Goal: Transaction & Acquisition: Purchase product/service

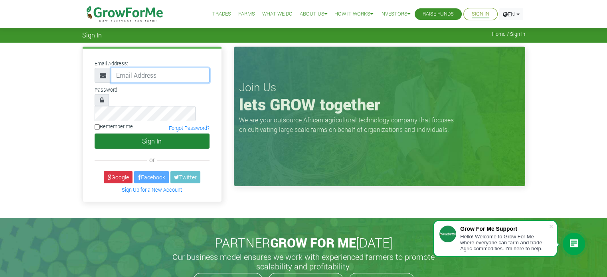
type input "joycededelartey@gmail.com"
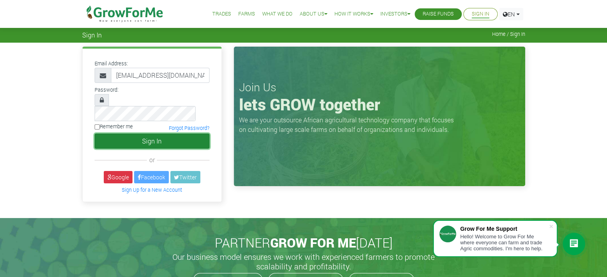
click at [171, 134] on button "Sign In" at bounding box center [152, 141] width 115 height 15
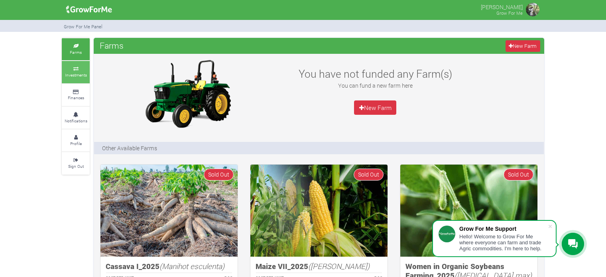
click at [73, 72] on small "Investments" at bounding box center [76, 75] width 22 height 6
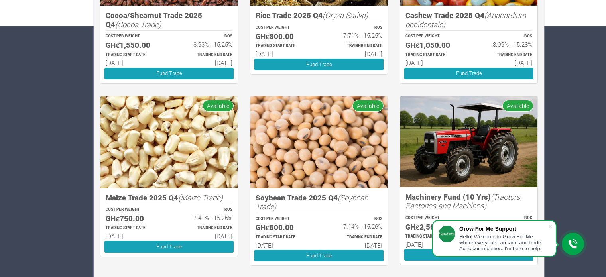
scroll to position [252, 0]
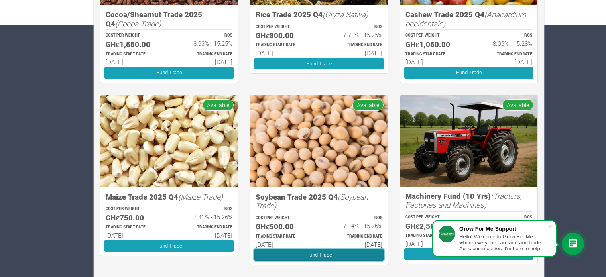
click at [319, 253] on link "Fund Trade" at bounding box center [319, 255] width 129 height 12
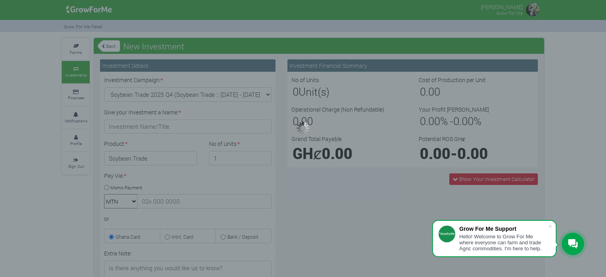
type input "1"
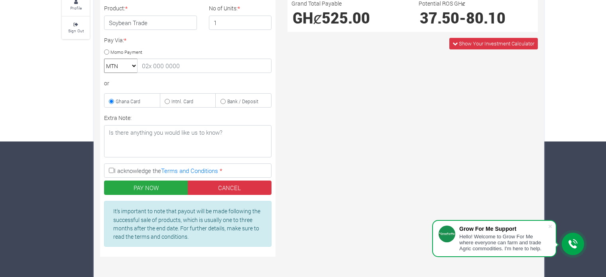
scroll to position [136, 0]
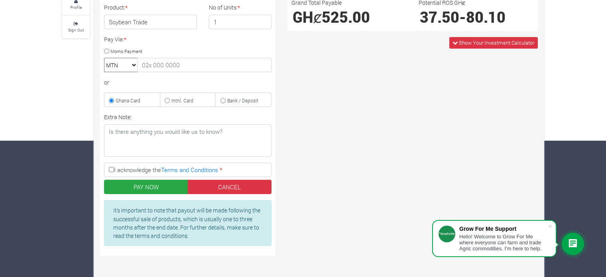
click at [136, 64] on select "MTN Telecel Airtel Tigo" at bounding box center [121, 65] width 34 height 14
click at [156, 78] on div "or" at bounding box center [188, 82] width 168 height 8
click at [166, 98] on input "Intnl. Card" at bounding box center [167, 100] width 5 height 5
radio input "true"
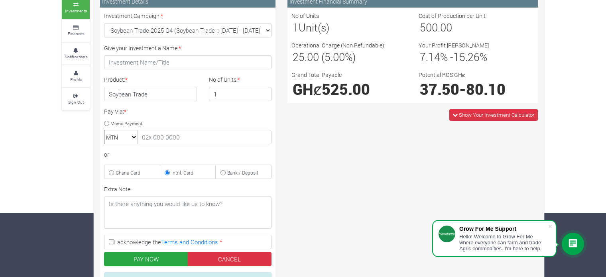
scroll to position [51, 0]
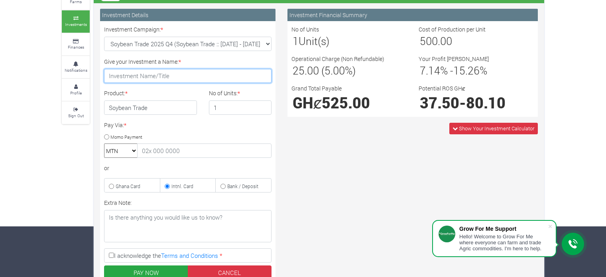
click at [169, 76] on input "Give your Investment a Name: *" at bounding box center [188, 76] width 168 height 14
click at [115, 76] on input "Jodal Farms" at bounding box center [188, 76] width 168 height 14
type input "Jodal Farms"
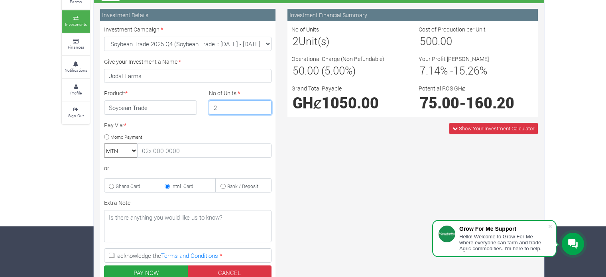
click at [265, 104] on input "2" at bounding box center [240, 108] width 63 height 14
click at [265, 108] on input "1" at bounding box center [240, 108] width 63 height 14
type input "2"
click at [265, 105] on input "2" at bounding box center [240, 108] width 63 height 14
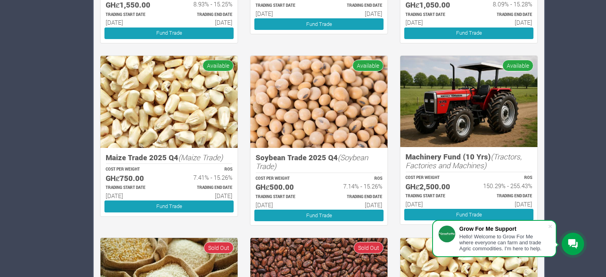
scroll to position [294, 0]
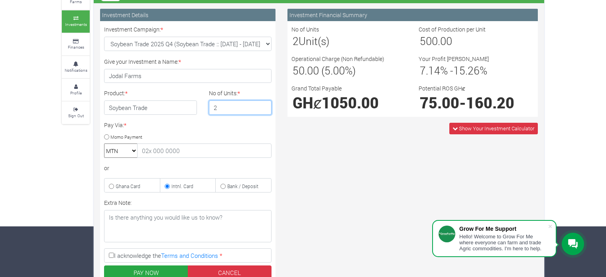
type input "2"
click at [263, 106] on input "2" at bounding box center [240, 108] width 63 height 14
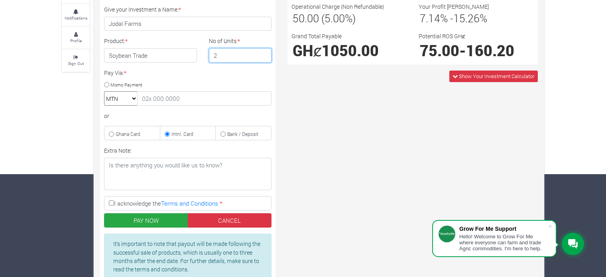
scroll to position [104, 0]
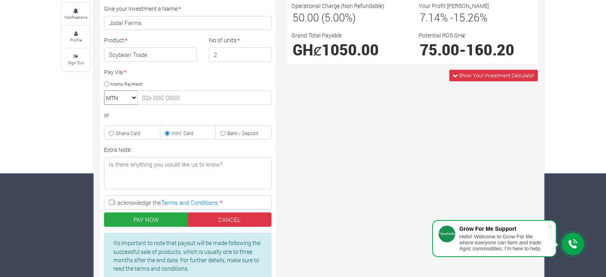
click at [110, 200] on input "I acknowledge the Terms and Conditions *" at bounding box center [111, 202] width 5 height 5
checkbox input "true"
click at [480, 75] on span "Show Your Investment Calculator" at bounding box center [496, 75] width 75 height 7
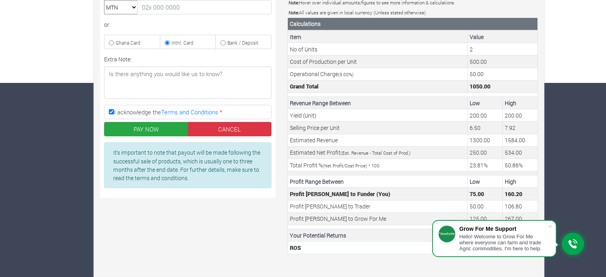
scroll to position [196, 0]
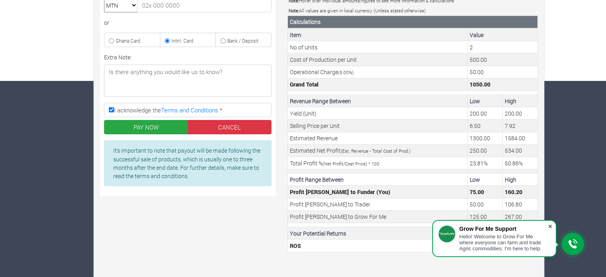
click at [553, 224] on span at bounding box center [551, 227] width 8 height 8
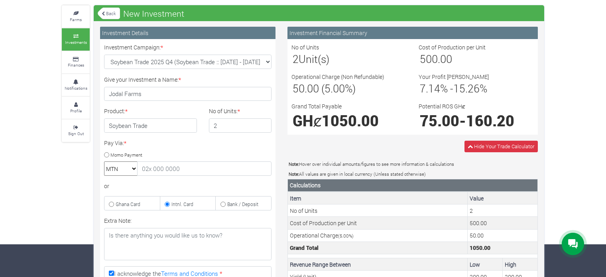
scroll to position [34, 0]
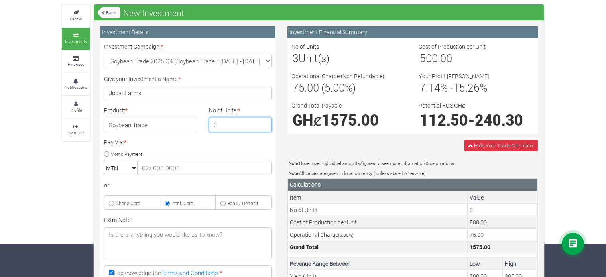
click at [265, 121] on input "3" at bounding box center [240, 125] width 63 height 14
click at [264, 127] on input "2" at bounding box center [240, 125] width 63 height 14
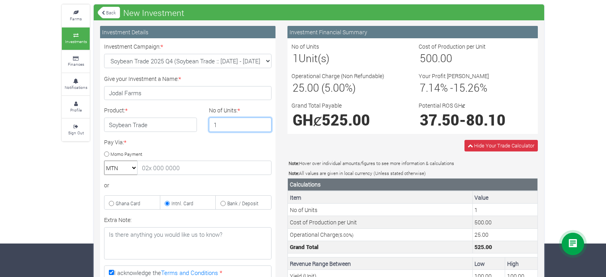
click at [264, 127] on input "1" at bounding box center [240, 125] width 63 height 14
type input "2"
click at [263, 121] on input "2" at bounding box center [240, 125] width 63 height 14
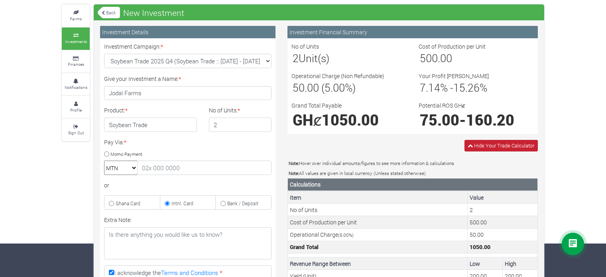
click at [507, 144] on span "Hide Your Trade Calculator" at bounding box center [504, 145] width 60 height 7
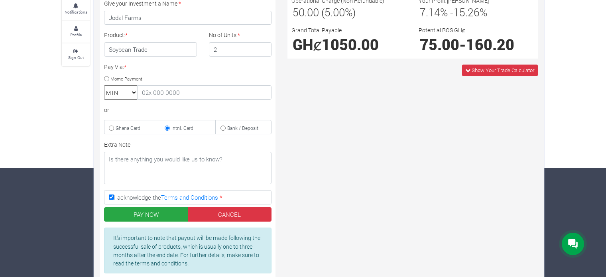
scroll to position [111, 0]
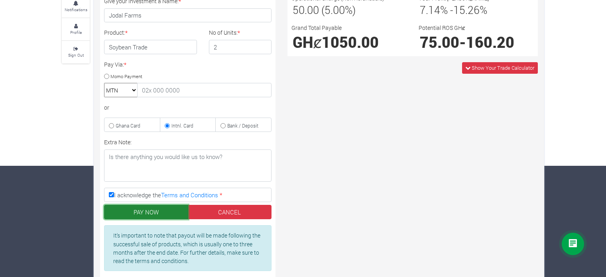
click at [169, 208] on button "PAY NOW" at bounding box center [146, 212] width 84 height 14
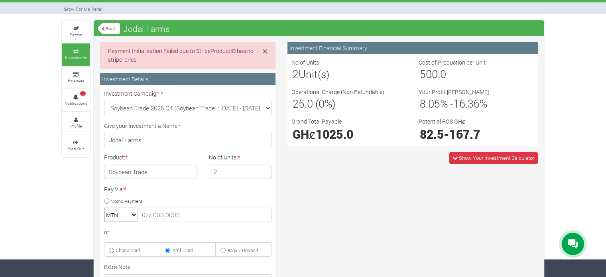
scroll to position [17, 0]
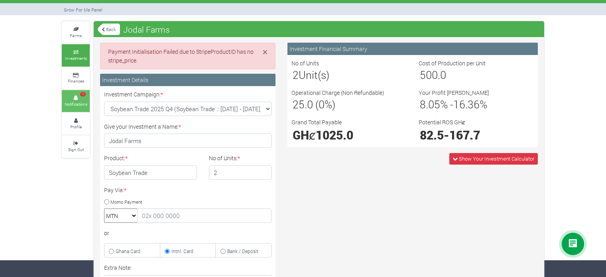
click at [81, 94] on span "1" at bounding box center [83, 94] width 6 height 5
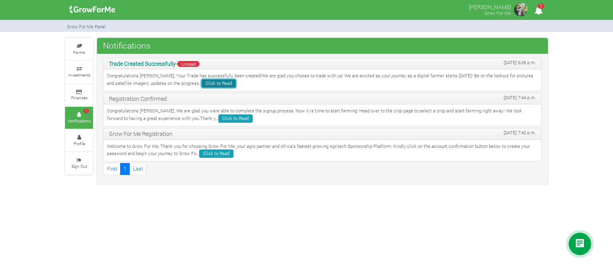
click at [201, 79] on link "Click to Read" at bounding box center [218, 83] width 34 height 8
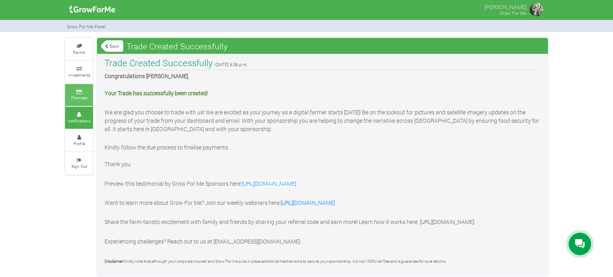
click at [77, 92] on icon at bounding box center [79, 92] width 24 height 4
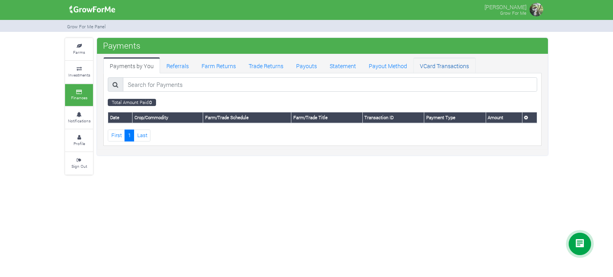
click at [431, 61] on link "VCard Transactions" at bounding box center [444, 65] width 62 height 16
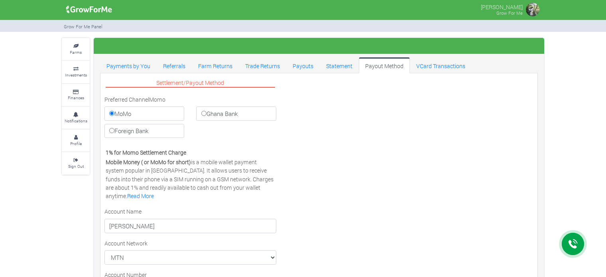
click at [295, 65] on link "Payouts" at bounding box center [303, 65] width 34 height 16
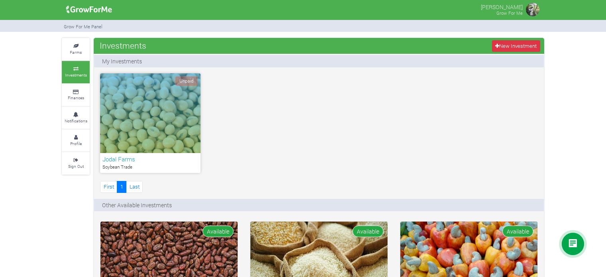
click at [185, 79] on span "Unpaid" at bounding box center [186, 81] width 23 height 10
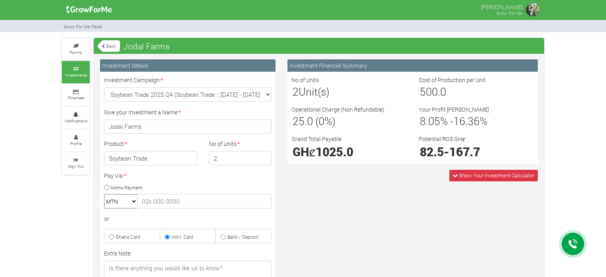
scroll to position [15, 0]
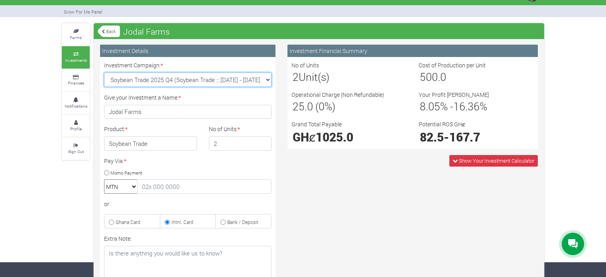
click at [267, 77] on select "Soybean Trade 2025 Q4 (Soybean Trade :: 01st Oct 2025 - 31st Mar 2026) Maize Tr…" at bounding box center [188, 80] width 168 height 14
click at [104, 73] on select "Soybean Trade 2025 Q4 (Soybean Trade :: 01st Oct 2025 - 31st Mar 2026) Maize Tr…" at bounding box center [188, 80] width 168 height 14
click at [112, 220] on input "Ghana Card" at bounding box center [111, 222] width 5 height 5
radio input "true"
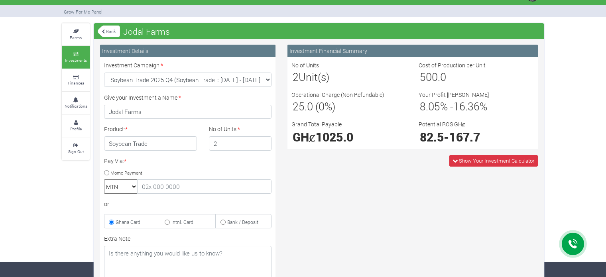
click at [168, 220] on input "Intnl. Card" at bounding box center [167, 222] width 5 height 5
radio input "true"
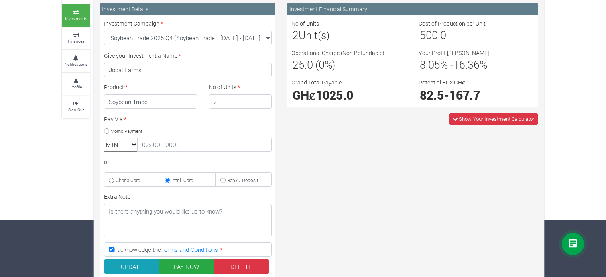
scroll to position [64, 0]
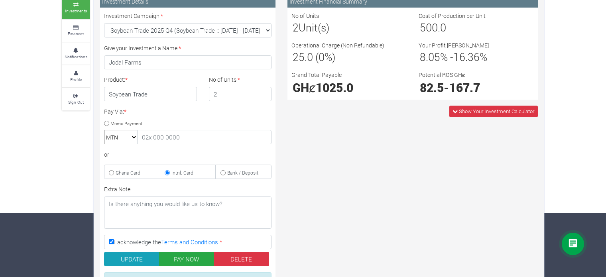
click at [175, 172] on small "Intnl. Card" at bounding box center [183, 173] width 22 height 6
click at [170, 172] on input "Intnl. Card" at bounding box center [167, 172] width 5 height 5
click at [174, 258] on button "PAY NOW" at bounding box center [186, 259] width 55 height 14
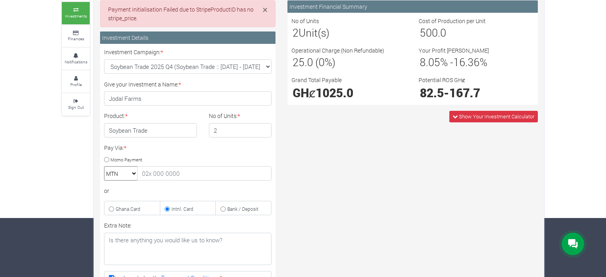
scroll to position [58, 0]
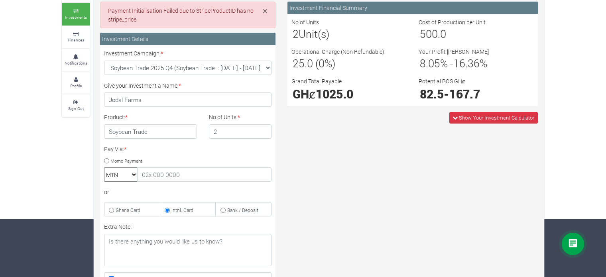
click at [109, 208] on input "Ghana Card" at bounding box center [111, 210] width 5 height 5
radio input "true"
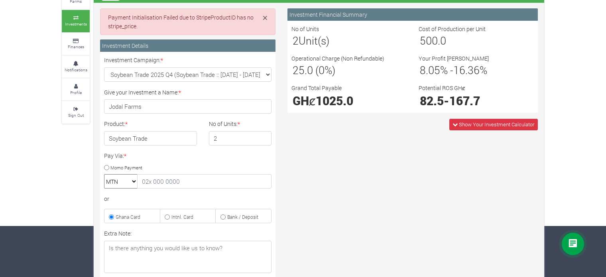
scroll to position [51, 0]
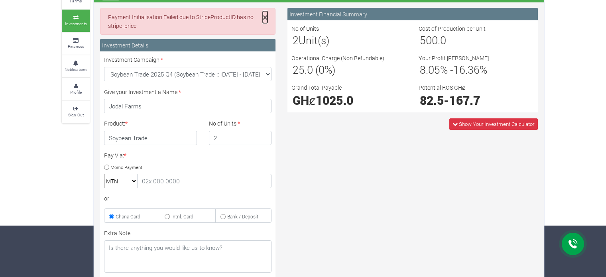
click at [268, 18] on span "×" at bounding box center [265, 17] width 5 height 12
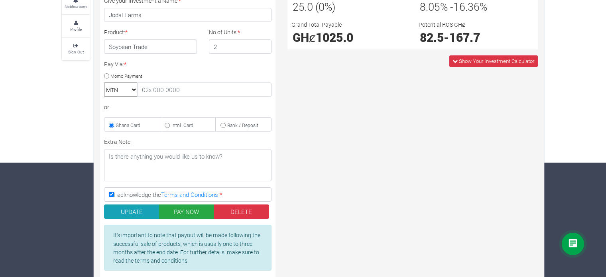
scroll to position [134, 0]
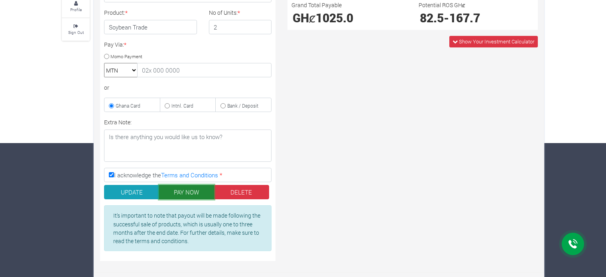
click at [198, 192] on button "PAY NOW" at bounding box center [186, 192] width 55 height 14
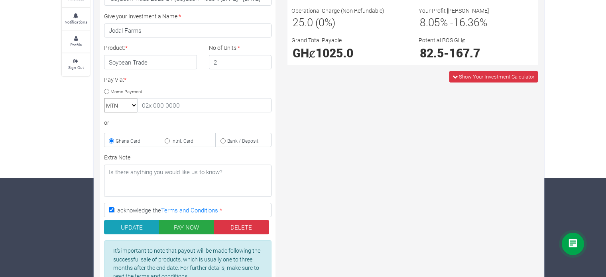
scroll to position [104, 0]
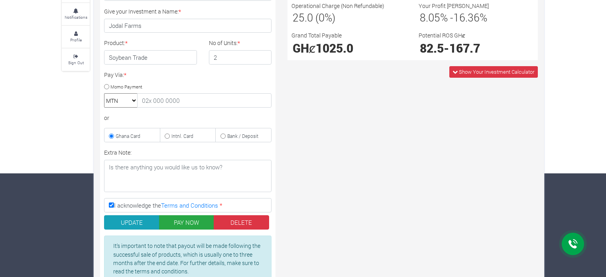
click at [169, 134] on input "Intnl. Card" at bounding box center [167, 136] width 5 height 5
radio input "true"
click at [182, 218] on button "PAY NOW" at bounding box center [186, 222] width 55 height 14
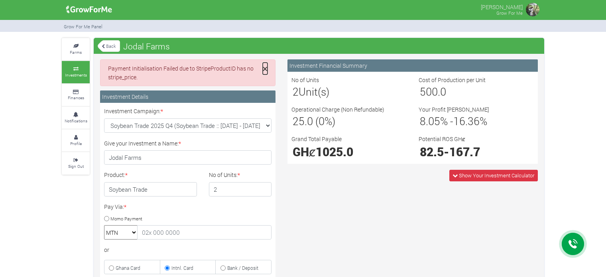
click at [265, 69] on span "×" at bounding box center [265, 69] width 5 height 12
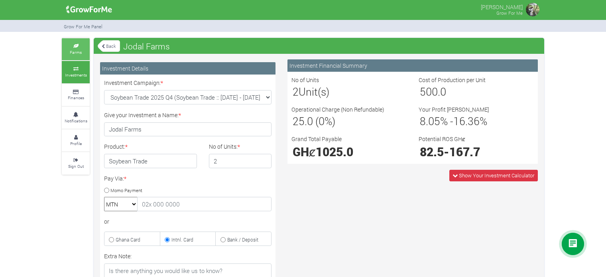
click at [75, 57] on link "Farms" at bounding box center [76, 49] width 28 height 22
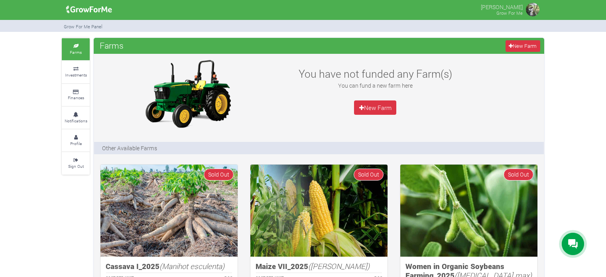
click at [76, 80] on link "Investments" at bounding box center [76, 72] width 28 height 22
